Goal: Task Accomplishment & Management: Complete application form

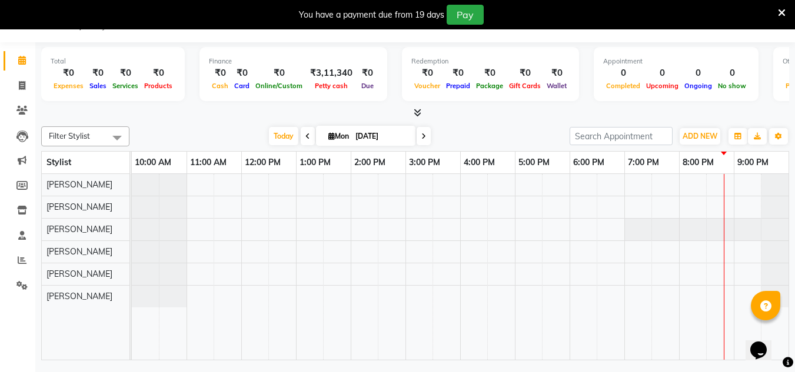
click at [305, 139] on icon at bounding box center [307, 136] width 5 height 7
click at [305, 139] on div "[DATE] [DATE]" at bounding box center [349, 137] width 428 height 18
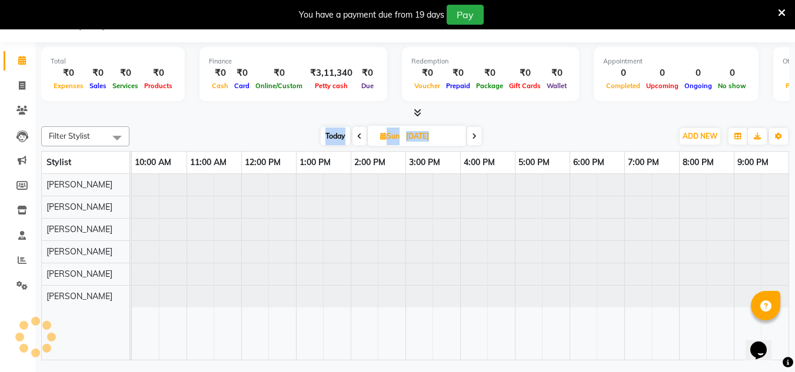
click at [305, 139] on div "[DATE] [DATE]" at bounding box center [400, 137] width 531 height 18
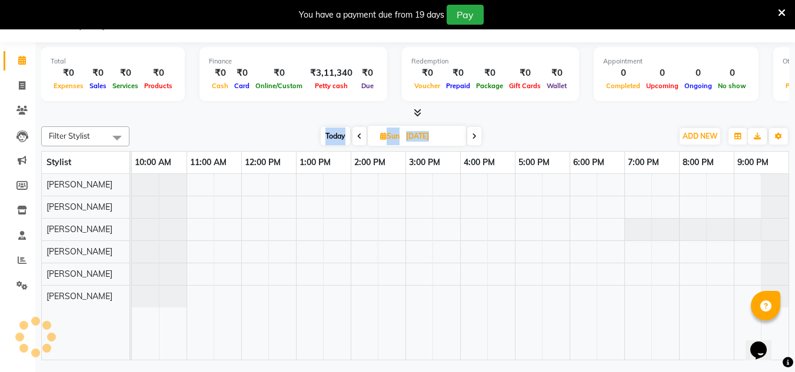
click at [305, 139] on div "[DATE] [DATE]" at bounding box center [400, 137] width 531 height 18
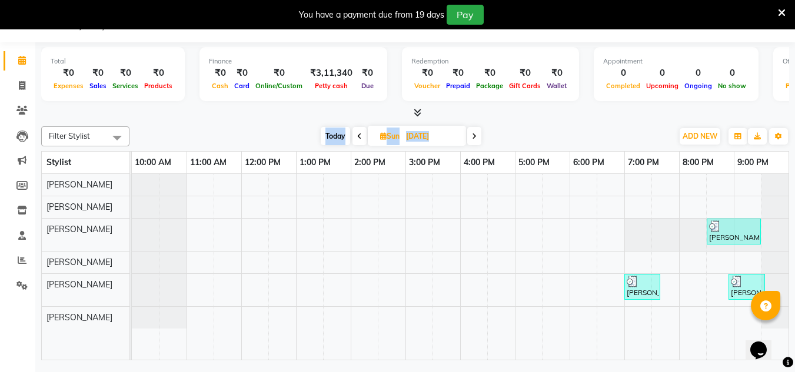
click at [346, 134] on span "Today" at bounding box center [335, 136] width 29 height 18
type input "[DATE]"
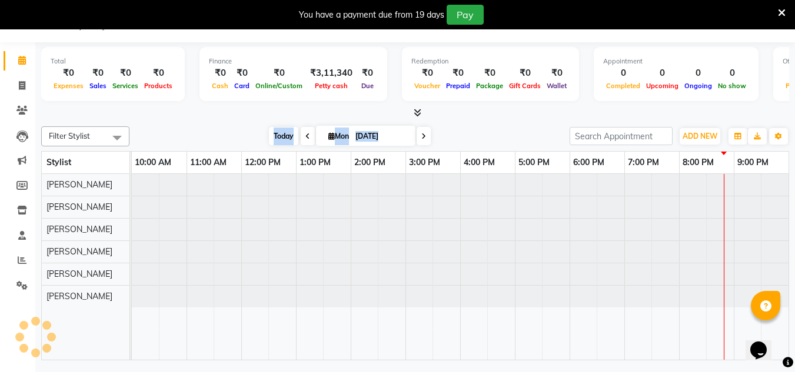
click at [346, 134] on span "Mon" at bounding box center [338, 136] width 26 height 9
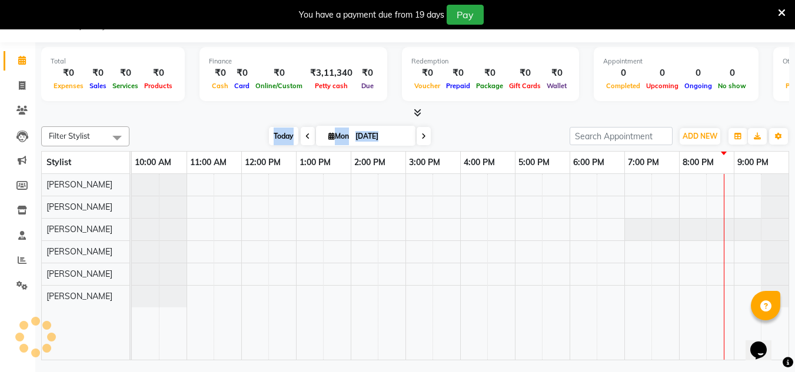
click at [346, 134] on span "Mon" at bounding box center [338, 136] width 26 height 9
select select "9"
select select "2025"
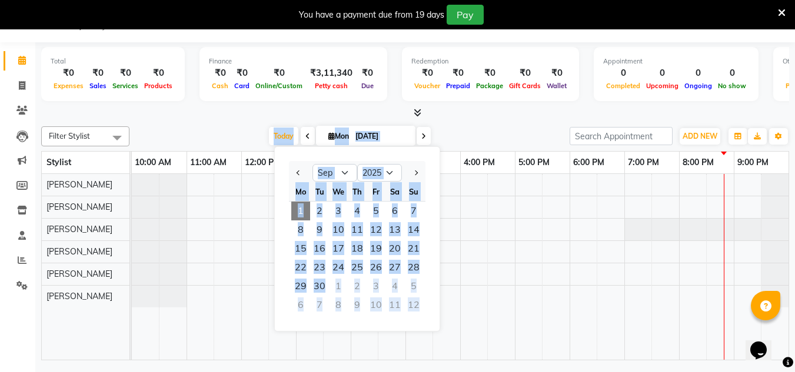
click at [301, 139] on span at bounding box center [308, 136] width 14 height 18
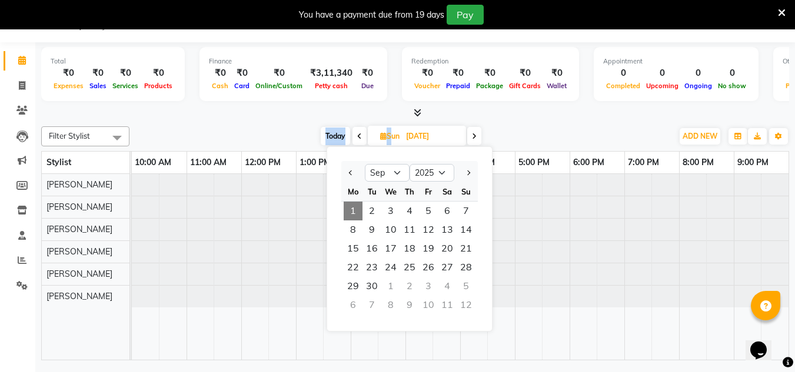
click at [301, 139] on div "[DATE] [DATE] Jan Feb Mar Apr May Jun [DATE] Aug Sep Oct Nov [DATE] 2016 2017 2…" at bounding box center [400, 137] width 531 height 18
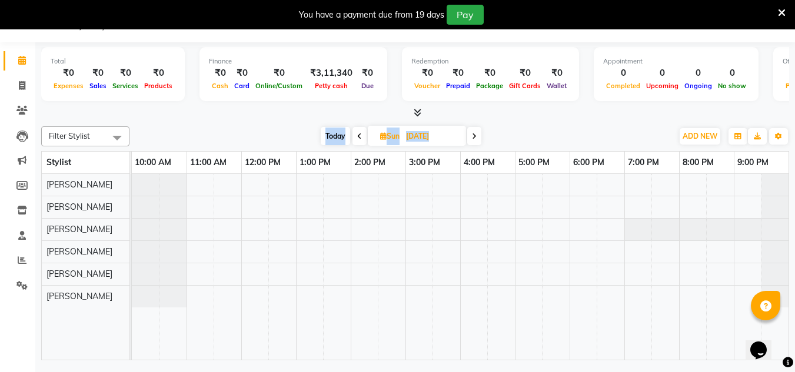
click at [301, 139] on div "[DATE] [DATE]" at bounding box center [400, 137] width 531 height 18
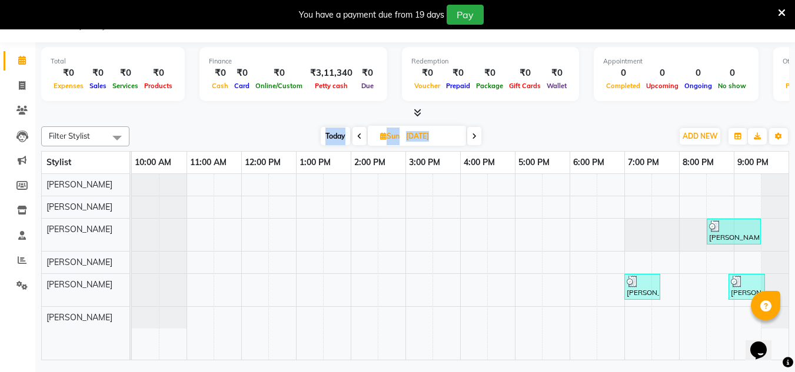
click at [301, 139] on div "[DATE] [DATE]" at bounding box center [400, 137] width 531 height 18
click at [362, 136] on span at bounding box center [359, 136] width 14 height 18
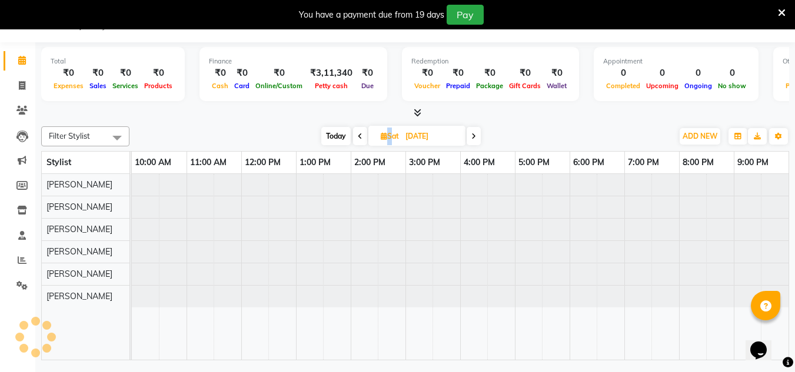
click at [362, 136] on span at bounding box center [360, 136] width 14 height 18
click at [362, 136] on icon at bounding box center [360, 136] width 5 height 7
click at [362, 136] on span at bounding box center [360, 136] width 14 height 18
click at [362, 136] on span at bounding box center [358, 136] width 14 height 18
click at [362, 136] on span at bounding box center [360, 136] width 14 height 18
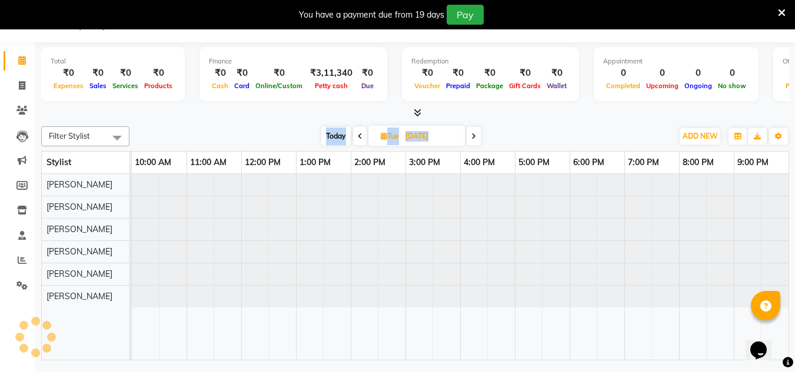
click at [362, 136] on span at bounding box center [360, 136] width 14 height 18
click at [362, 136] on icon at bounding box center [361, 136] width 5 height 7
click at [362, 136] on span at bounding box center [362, 136] width 14 height 18
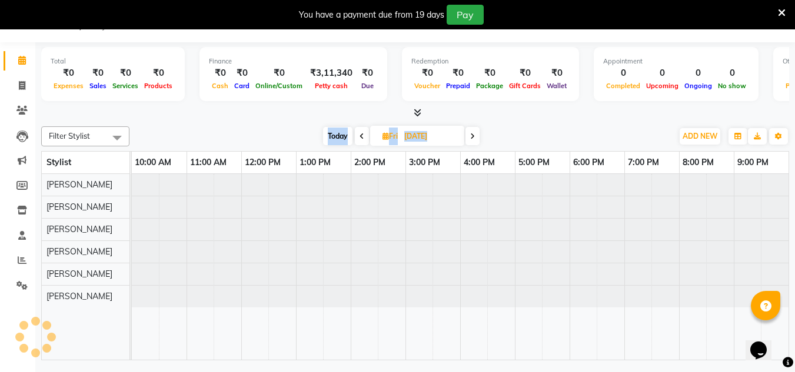
click at [362, 136] on span at bounding box center [362, 136] width 14 height 18
click at [362, 136] on span at bounding box center [360, 136] width 14 height 18
click at [362, 136] on span at bounding box center [359, 136] width 14 height 18
click at [362, 136] on span at bounding box center [360, 136] width 14 height 18
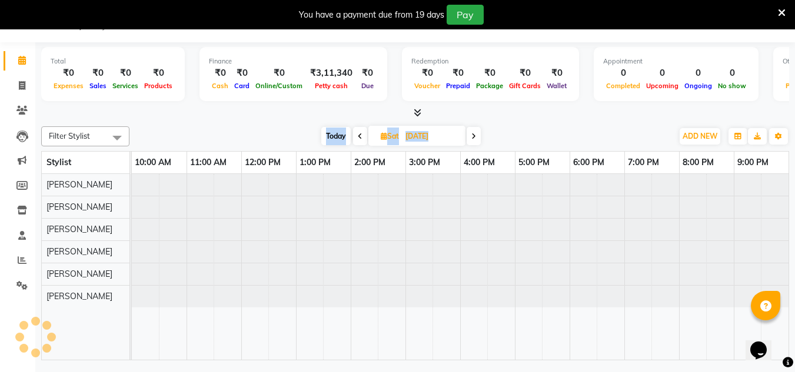
click at [362, 136] on icon at bounding box center [360, 136] width 5 height 7
click at [362, 136] on span at bounding box center [360, 136] width 14 height 18
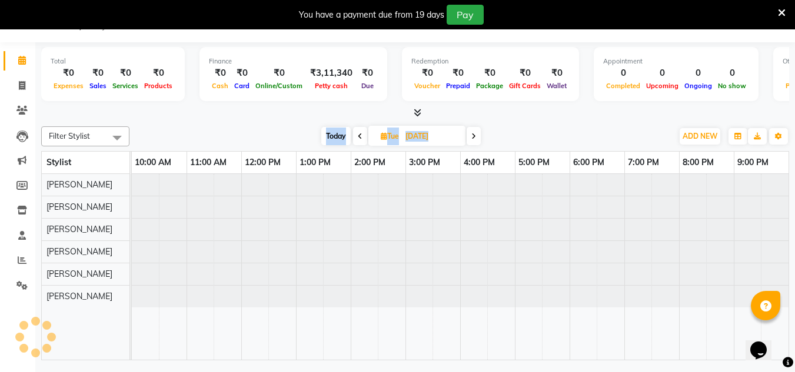
click at [362, 136] on span at bounding box center [360, 136] width 14 height 18
click at [362, 136] on icon at bounding box center [360, 136] width 5 height 7
click at [362, 136] on span at bounding box center [360, 136] width 14 height 18
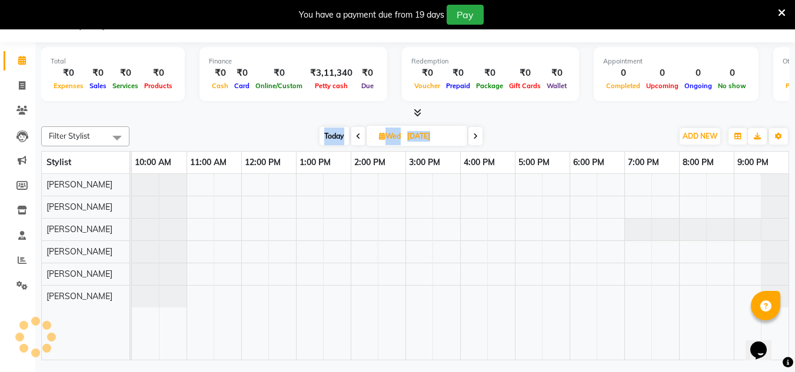
click at [362, 136] on span at bounding box center [358, 136] width 14 height 18
click at [362, 136] on span at bounding box center [359, 136] width 14 height 18
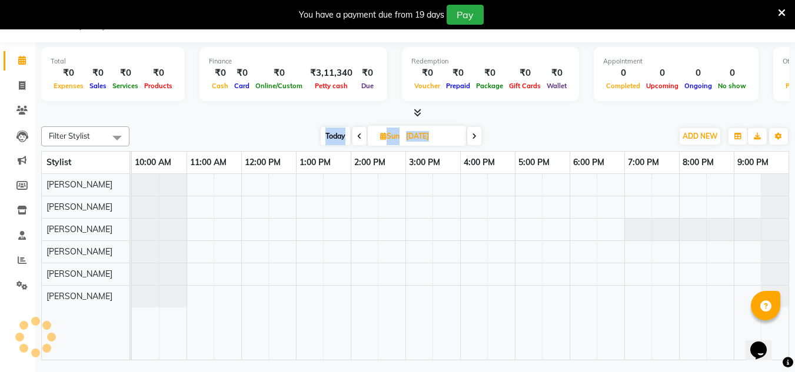
click at [362, 136] on icon at bounding box center [359, 136] width 5 height 7
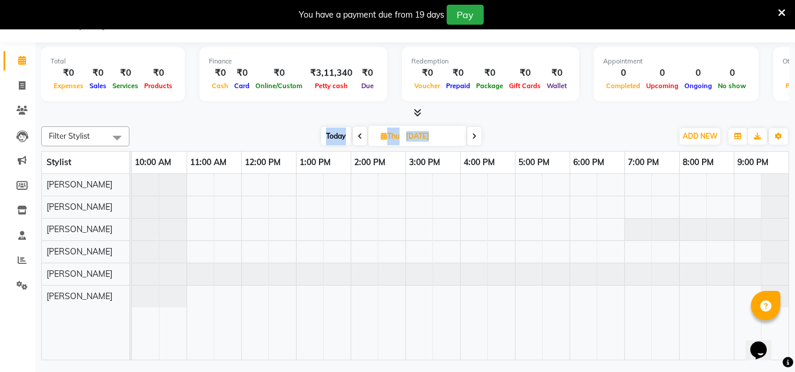
click at [476, 137] on icon at bounding box center [474, 136] width 5 height 7
type input "[DATE]"
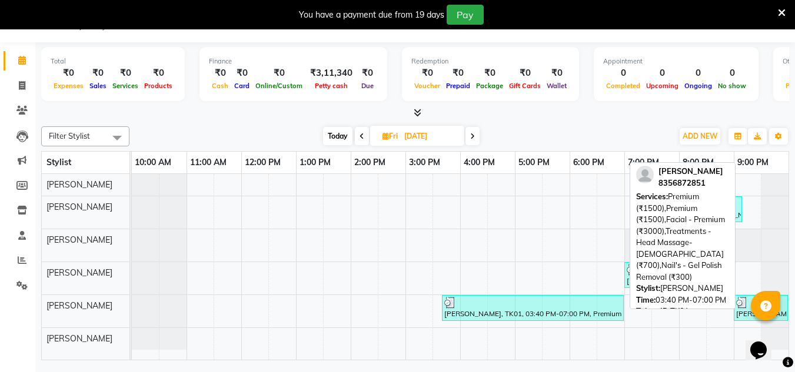
click at [551, 305] on div at bounding box center [532, 303] width 177 height 12
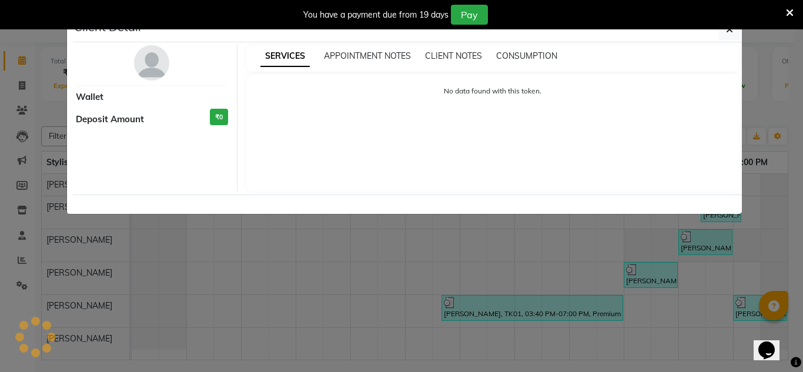
select select "3"
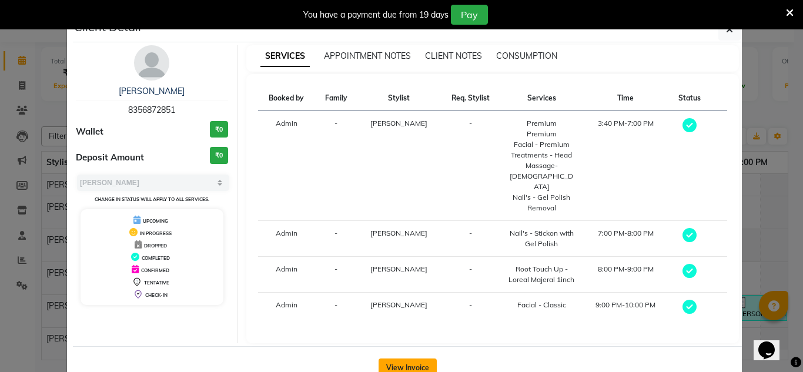
click at [421, 359] on button "View Invoice" at bounding box center [408, 368] width 58 height 19
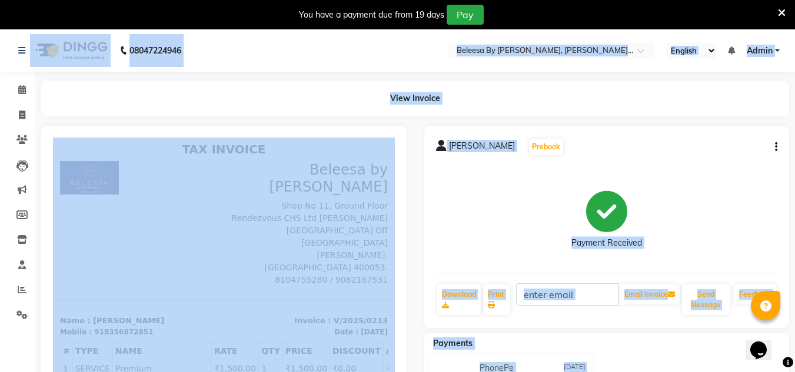
drag, startPoint x: 5, startPoint y: 2, endPoint x: 15, endPoint y: -16, distance: 20.8
click at [15, 0] on html "08047224946 Select Location × Beleesa By [PERSON_NAME], Andheri (West) English …" at bounding box center [397, 186] width 795 height 372
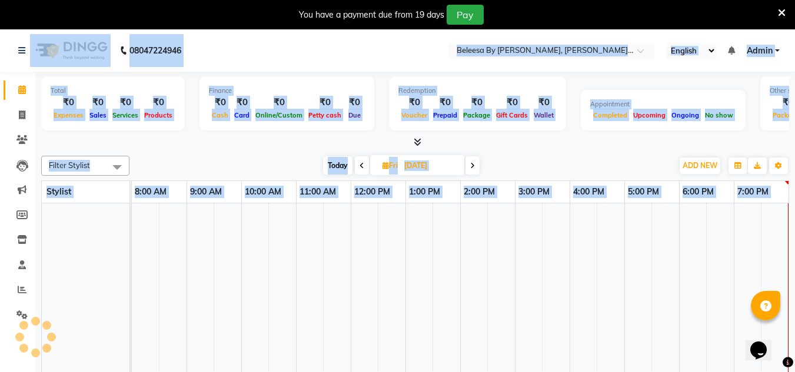
scroll to position [29, 0]
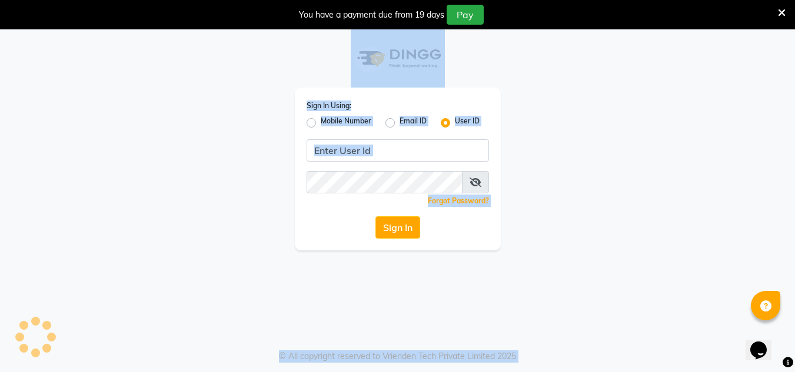
click at [591, 140] on div "Sign In Using: Mobile Number Email ID User ID Remember me Forgot Password? Sign…" at bounding box center [397, 139] width 671 height 221
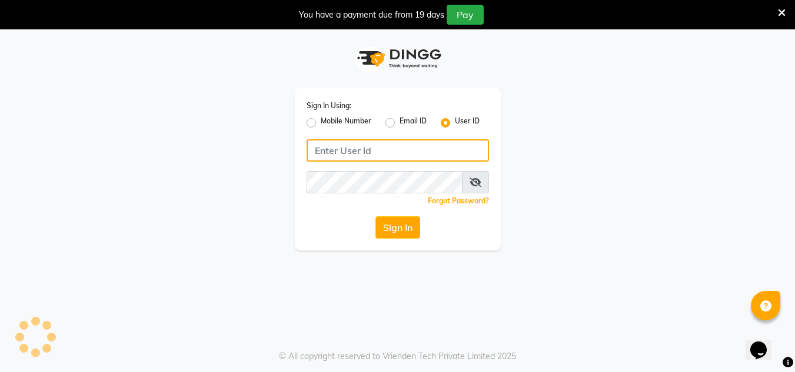
click at [402, 154] on input "Username" at bounding box center [397, 150] width 182 height 22
type input "a"
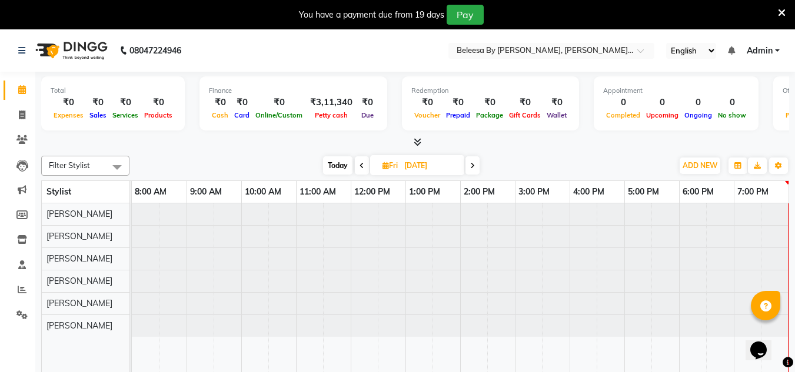
select select "en"
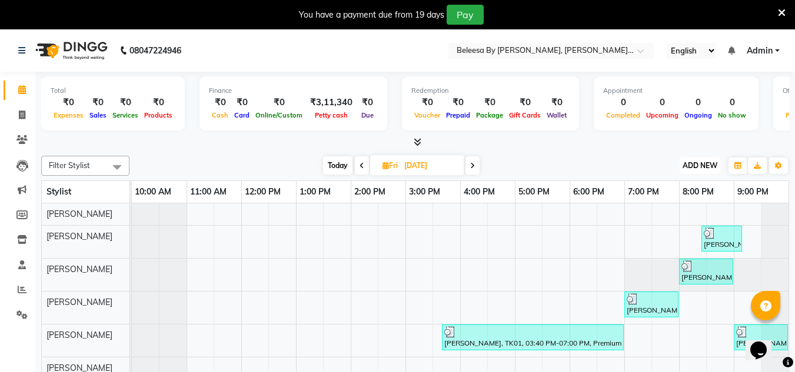
click at [682, 164] on span "ADD NEW" at bounding box center [699, 165] width 35 height 9
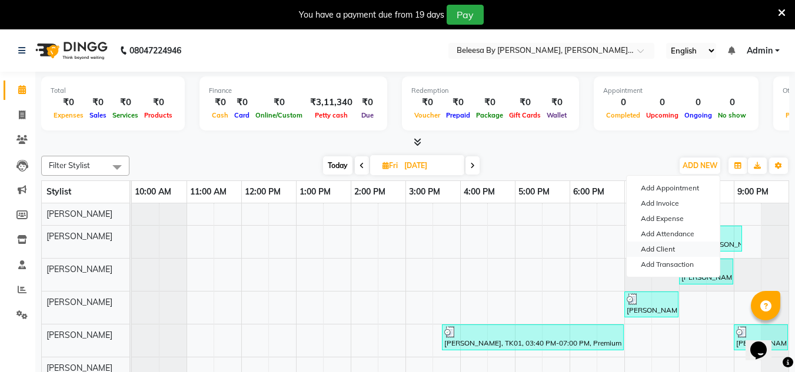
click at [656, 246] on link "Add Client" at bounding box center [672, 249] width 93 height 15
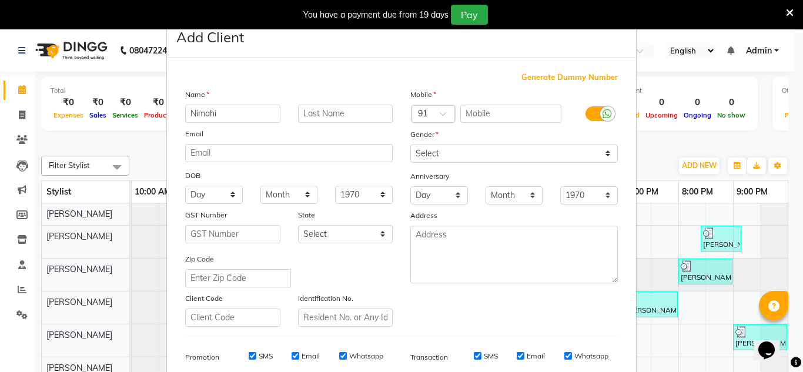
type input "Nimohi"
click at [373, 109] on input "text" at bounding box center [345, 114] width 95 height 18
type input "Sood"
click at [496, 113] on input "text" at bounding box center [512, 114] width 102 height 18
type input "9372856821"
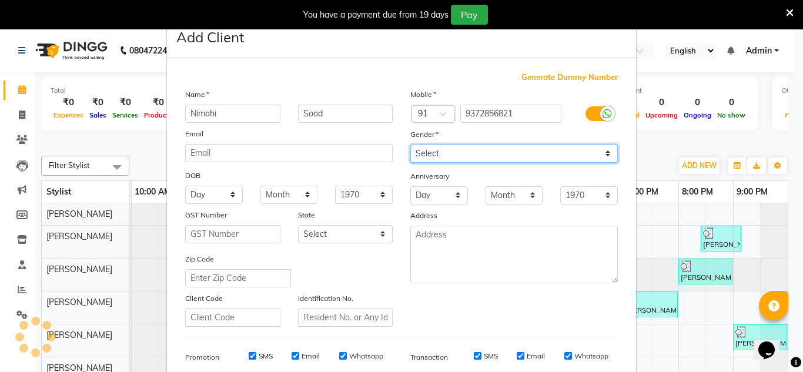
click at [606, 152] on select "Select [DEMOGRAPHIC_DATA] [DEMOGRAPHIC_DATA] Other Prefer Not To Say" at bounding box center [515, 154] width 208 height 18
select select "[DEMOGRAPHIC_DATA]"
click at [411, 145] on select "Select [DEMOGRAPHIC_DATA] [DEMOGRAPHIC_DATA] Other Prefer Not To Say" at bounding box center [515, 154] width 208 height 18
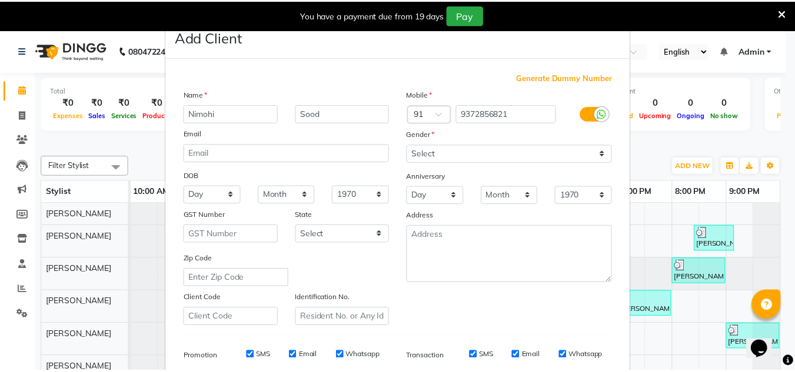
scroll to position [171, 0]
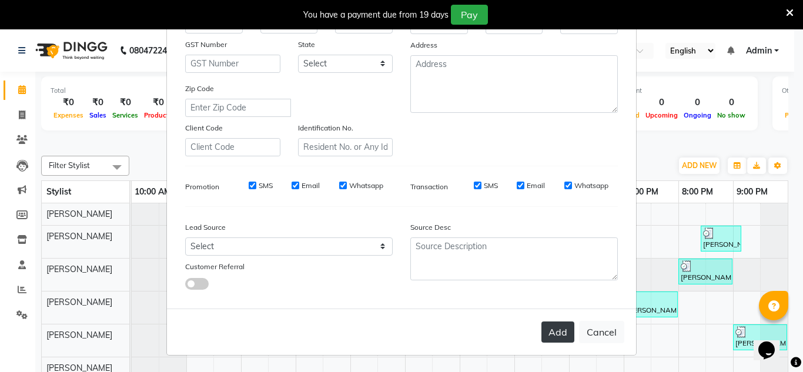
click at [559, 336] on button "Add" at bounding box center [558, 332] width 33 height 21
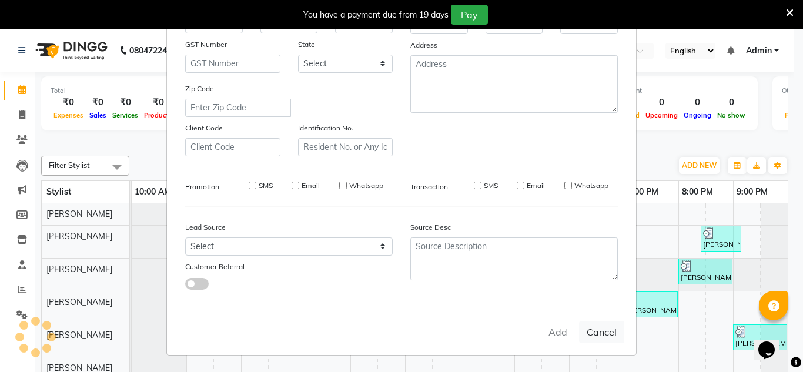
select select
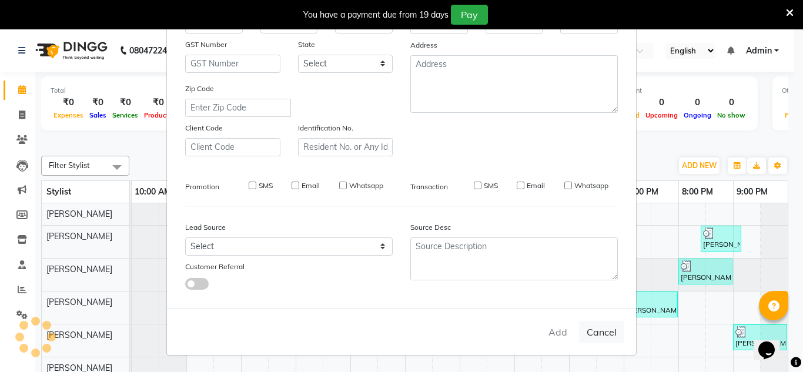
select select
checkbox input "false"
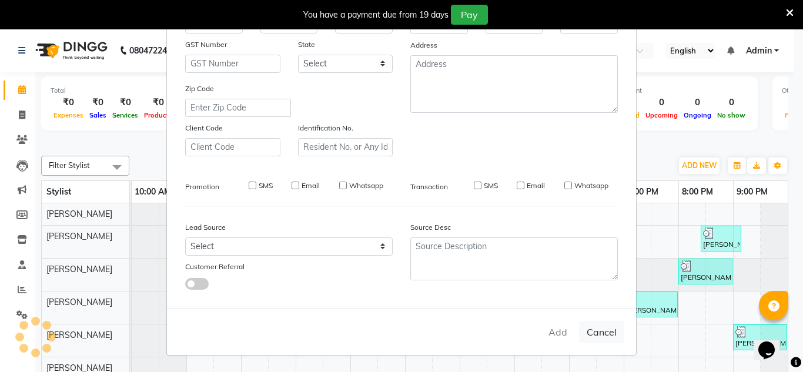
checkbox input "false"
